Goal: Information Seeking & Learning: Learn about a topic

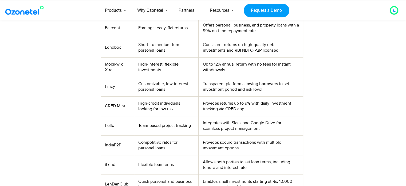
scroll to position [258, 0]
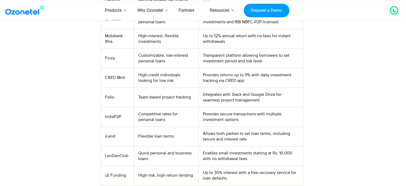
click at [111, 57] on td "Finzy" at bounding box center [117, 57] width 33 height 19
drag, startPoint x: 111, startPoint y: 57, endPoint x: 124, endPoint y: 60, distance: 13.4
click at [124, 60] on td "Finzy" at bounding box center [117, 57] width 33 height 19
drag, startPoint x: 124, startPoint y: 60, endPoint x: 114, endPoint y: 56, distance: 10.3
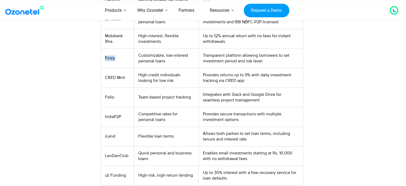
click at [114, 56] on td "Finzy" at bounding box center [117, 57] width 33 height 19
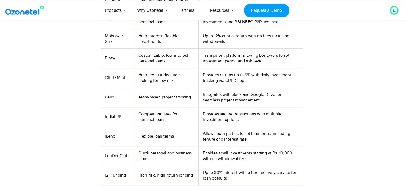
click at [114, 56] on td "Finzy" at bounding box center [117, 57] width 33 height 19
click at [110, 57] on td "Finzy" at bounding box center [117, 57] width 33 height 19
copy td "Finzy"
